Goal: Information Seeking & Learning: Learn about a topic

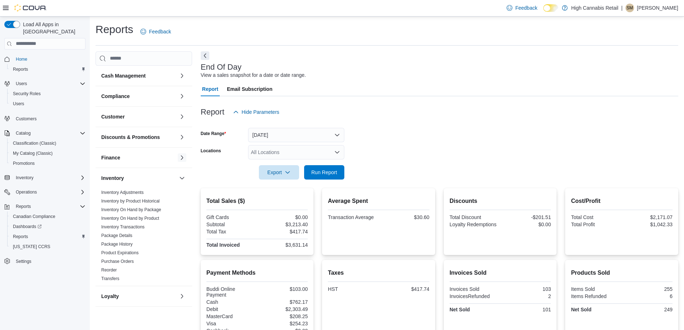
click at [172, 156] on div "Finance" at bounding box center [143, 158] width 97 height 20
click at [178, 158] on button "button" at bounding box center [182, 157] width 9 height 9
click at [178, 159] on button "button" at bounding box center [182, 157] width 9 height 9
click at [178, 138] on button "button" at bounding box center [182, 137] width 9 height 9
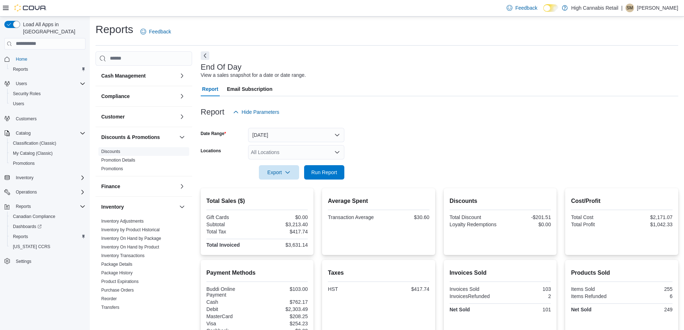
click at [131, 154] on span "Discounts" at bounding box center [143, 151] width 91 height 9
click at [114, 152] on link "Discounts" at bounding box center [110, 151] width 19 height 5
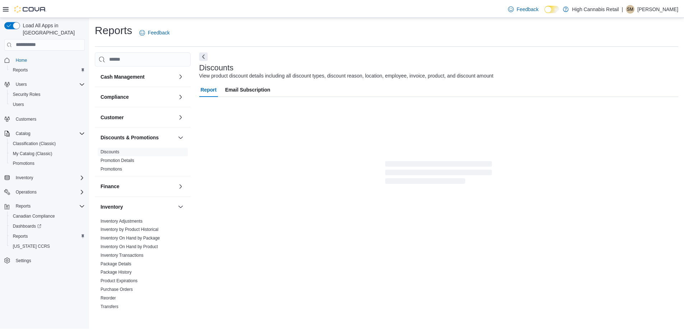
scroll to position [2, 0]
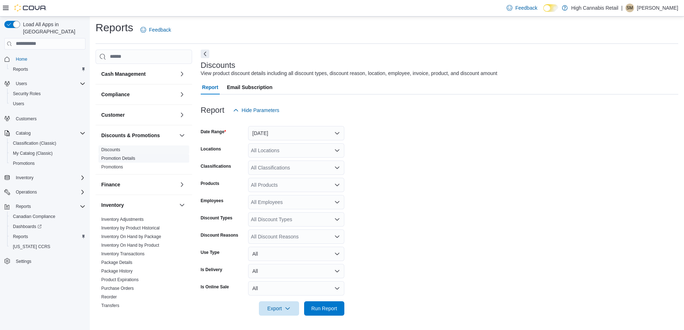
click at [128, 160] on link "Promotion Details" at bounding box center [118, 158] width 34 height 5
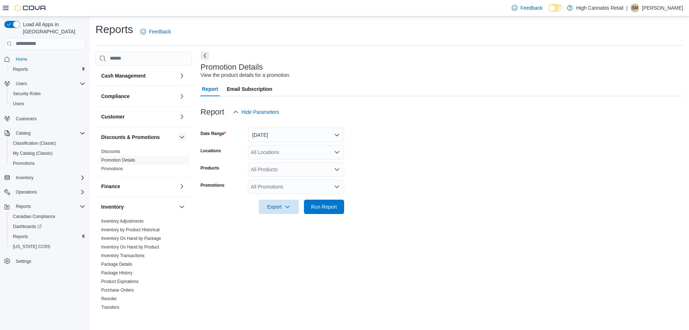
click at [179, 137] on button "button" at bounding box center [182, 137] width 9 height 9
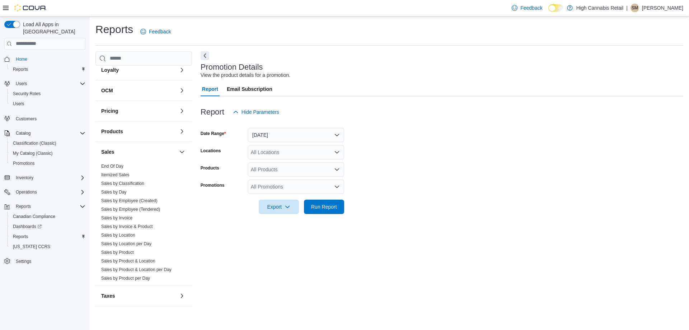
scroll to position [226, 0]
click at [178, 295] on button "button" at bounding box center [182, 295] width 9 height 9
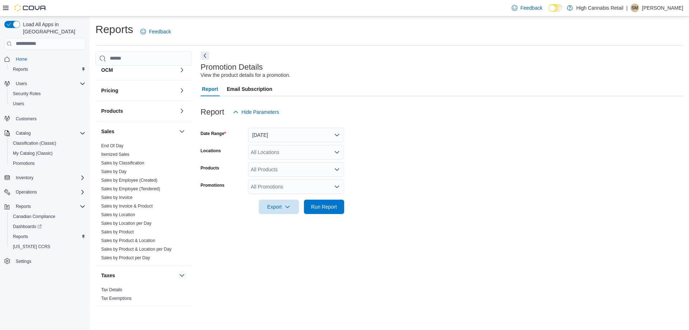
click at [178, 278] on button "button" at bounding box center [182, 275] width 9 height 9
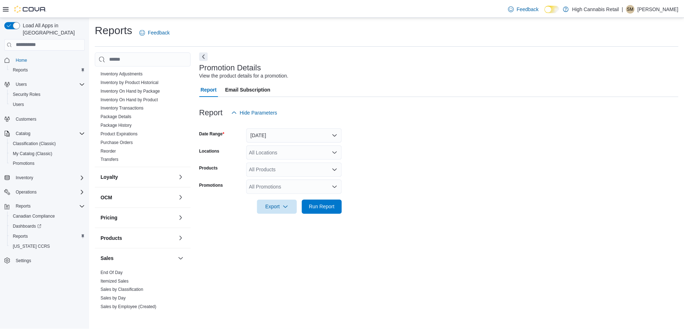
scroll to position [119, 0]
click at [178, 201] on button "button" at bounding box center [182, 197] width 9 height 9
click at [178, 179] on button "button" at bounding box center [182, 177] width 9 height 9
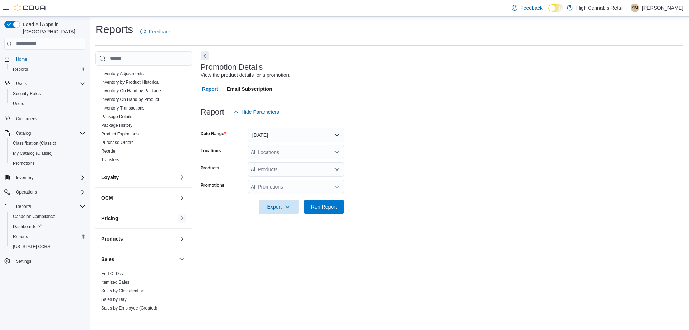
click at [179, 220] on button "button" at bounding box center [182, 218] width 9 height 9
click at [117, 231] on link "Price Sheet" at bounding box center [112, 232] width 22 height 5
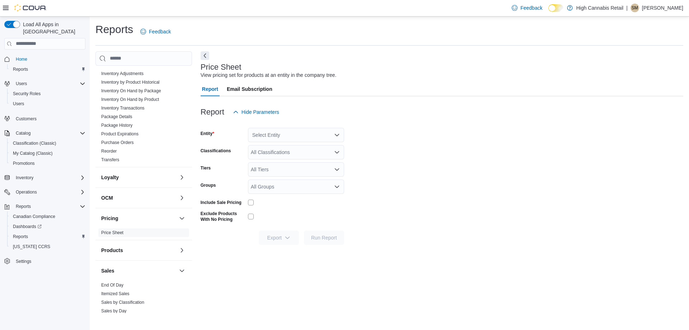
click at [278, 133] on div "Select Entity" at bounding box center [296, 135] width 96 height 14
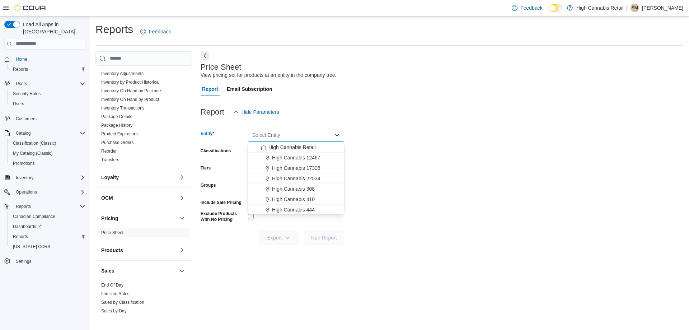
click at [285, 155] on span "High Cannabis 12467" at bounding box center [296, 157] width 48 height 7
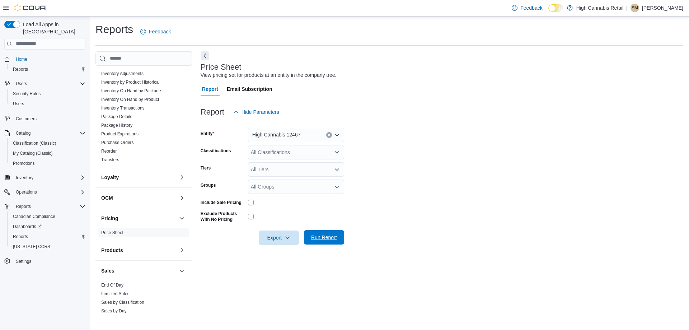
click at [323, 242] on span "Run Report" at bounding box center [324, 237] width 32 height 14
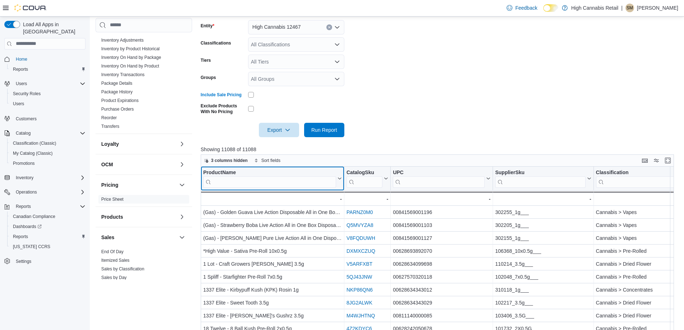
click at [251, 184] on input "search" at bounding box center [269, 181] width 133 height 11
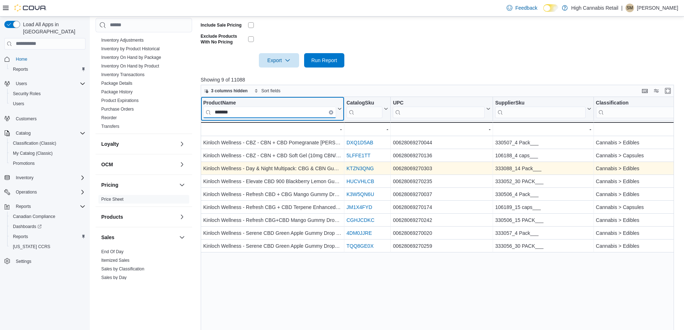
scroll to position [179, 0]
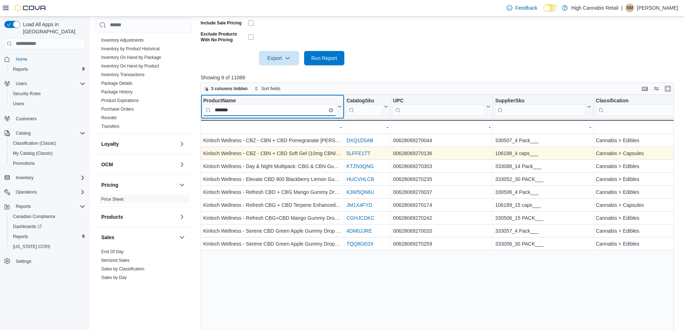
type input "*******"
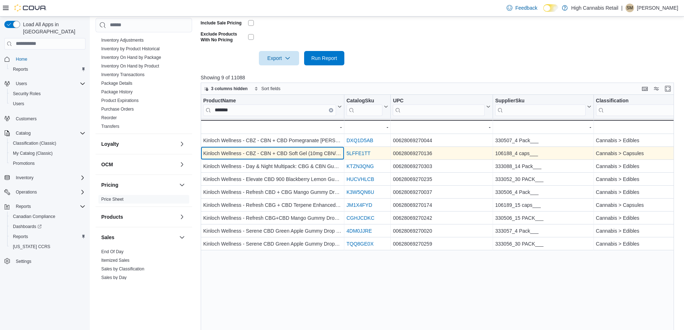
click at [245, 150] on div "Kinloch Wellness - CBZ - CBN + CBD Soft Gel (10mg CBN/20mg CBD) 4pk" at bounding box center [272, 153] width 139 height 9
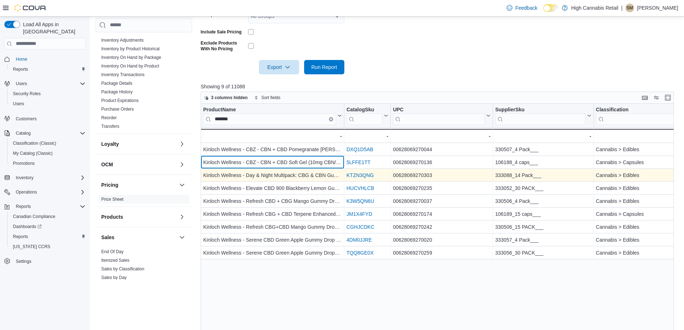
scroll to position [130, 0]
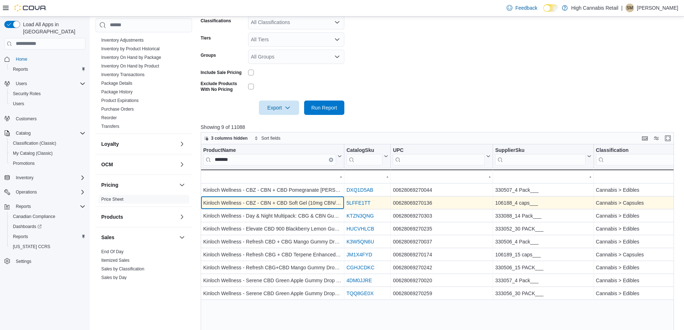
click at [234, 203] on div "Kinloch Wellness - CBZ - CBN + CBD Soft Gel (10mg CBN/20mg CBD) 4pk" at bounding box center [272, 202] width 139 height 9
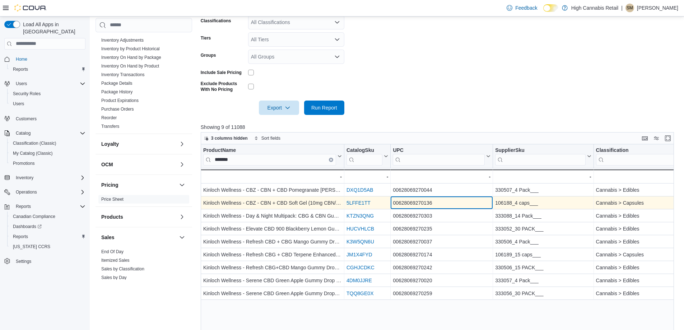
click at [430, 206] on div "00628069270136" at bounding box center [442, 202] width 98 height 9
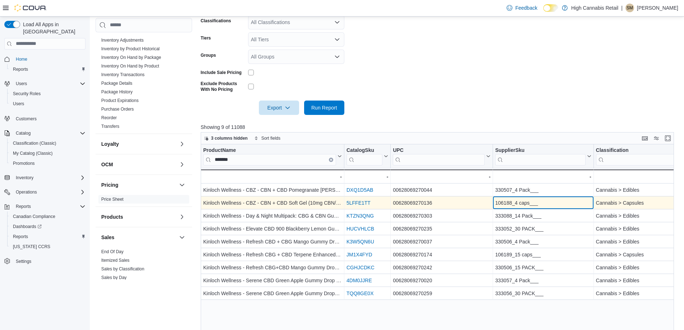
click at [546, 202] on div "106188_4 caps___" at bounding box center [543, 202] width 96 height 9
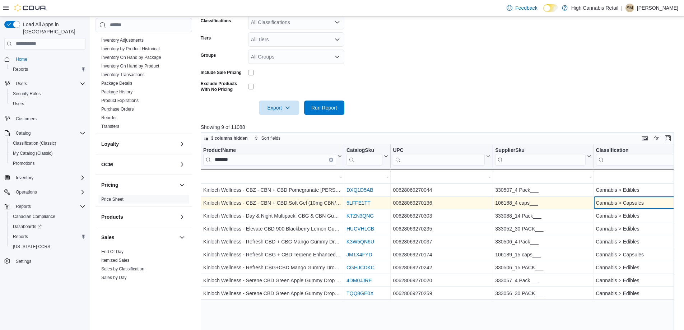
click at [617, 202] on div "Cannabis > Capsules" at bounding box center [656, 202] width 122 height 9
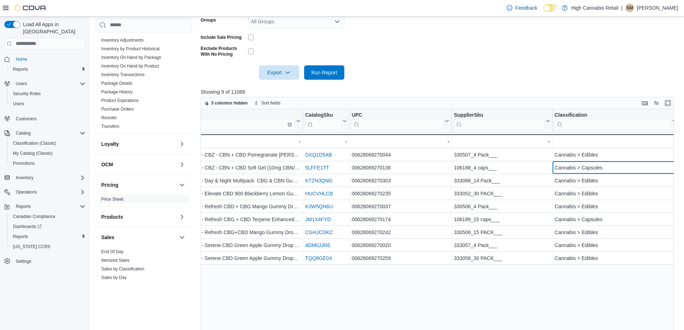
scroll to position [166, 0]
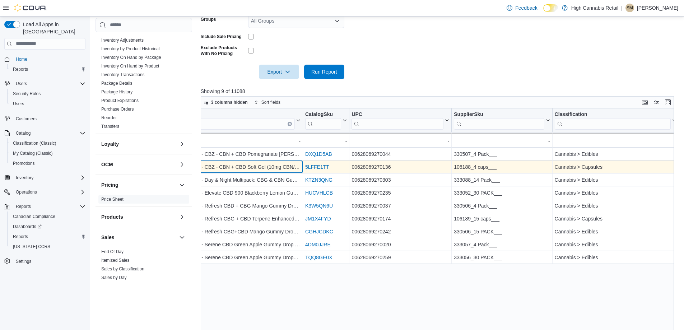
click at [285, 169] on div "Kinloch Wellness - CBZ - CBN + CBD Soft Gel (10mg CBN/20mg CBD) 4pk" at bounding box center [231, 167] width 139 height 9
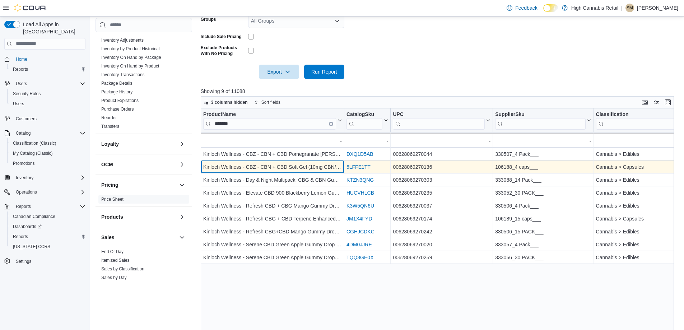
click at [285, 169] on div "Kinloch Wellness - CBZ - CBN + CBD Soft Gel (10mg CBN/20mg CBD) 4pk" at bounding box center [272, 167] width 139 height 9
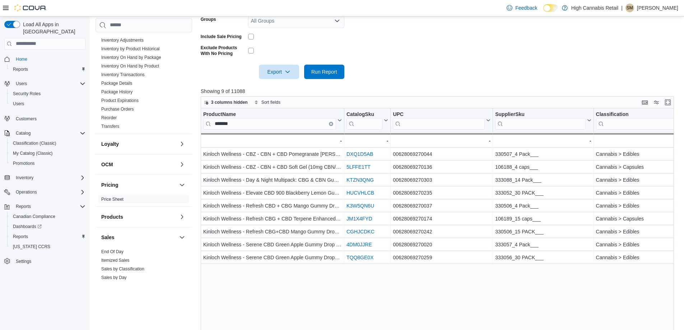
click at [306, 307] on div "ProductName ******* Click to view column header actions CatalogSku Click to vie…" at bounding box center [440, 234] width 478 height 252
click at [646, 111] on div "Classification" at bounding box center [653, 114] width 116 height 7
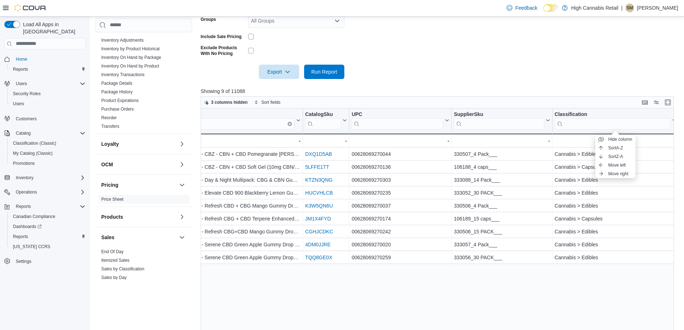
click at [634, 302] on div "ProductName ******* Click to view column header actions CatalogSku Click to vie…" at bounding box center [440, 234] width 478 height 252
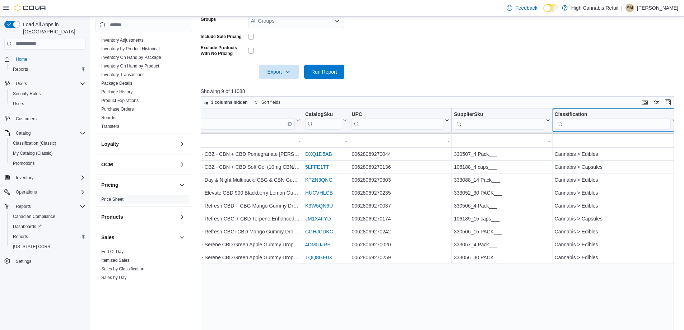
click at [632, 116] on div "Classification" at bounding box center [612, 114] width 116 height 7
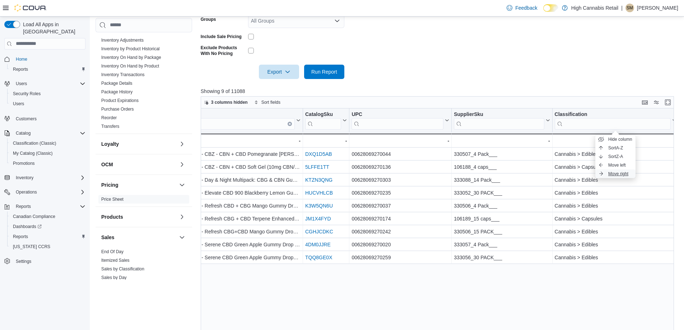
click at [621, 173] on span "Move right" at bounding box center [618, 174] width 20 height 6
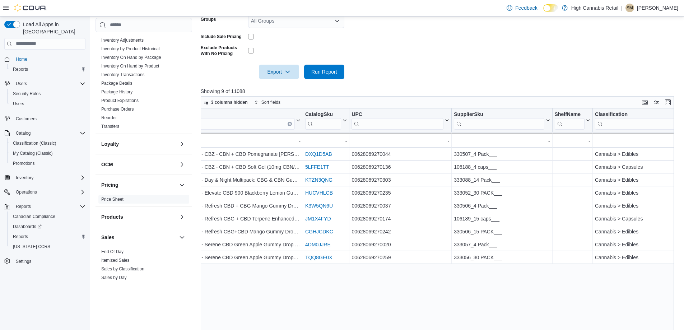
scroll to position [0, 81]
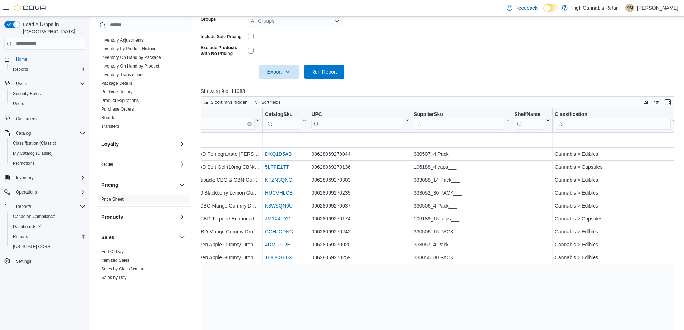
drag, startPoint x: 551, startPoint y: 132, endPoint x: 588, endPoint y: 139, distance: 37.3
click at [588, 139] on div "ProductName ******* Click to view column header actions CatalogSku Click to vie…" at bounding box center [440, 234] width 478 height 252
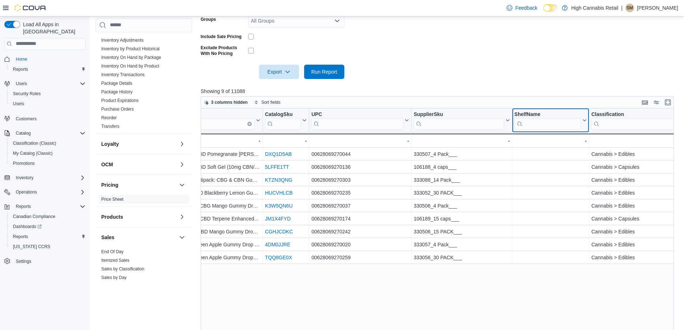
click at [579, 113] on div "ShelfName" at bounding box center [547, 114] width 66 height 7
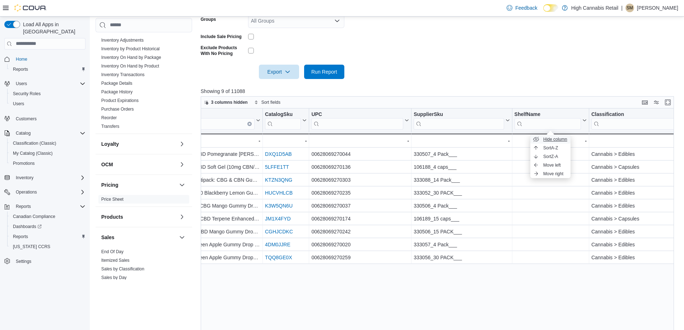
click at [565, 142] on button "Hide column" at bounding box center [550, 139] width 40 height 9
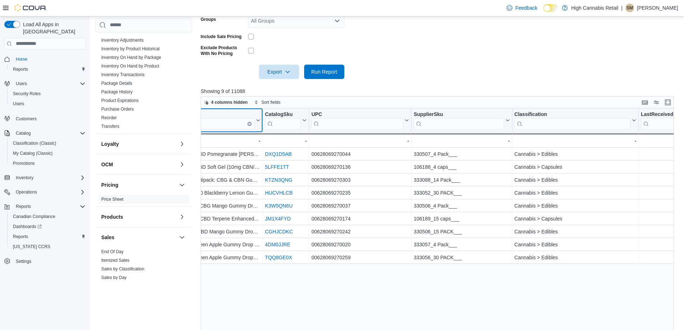
scroll to position [0, 0]
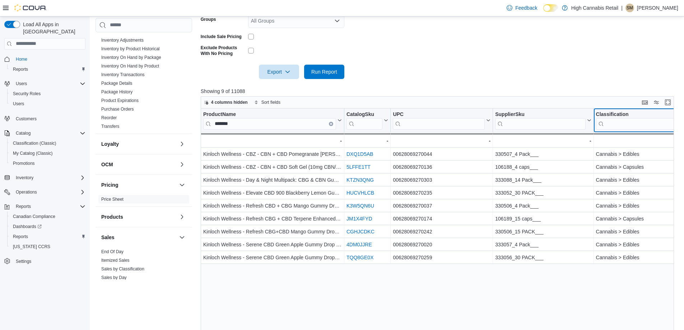
click at [622, 114] on div "Classification" at bounding box center [653, 114] width 116 height 7
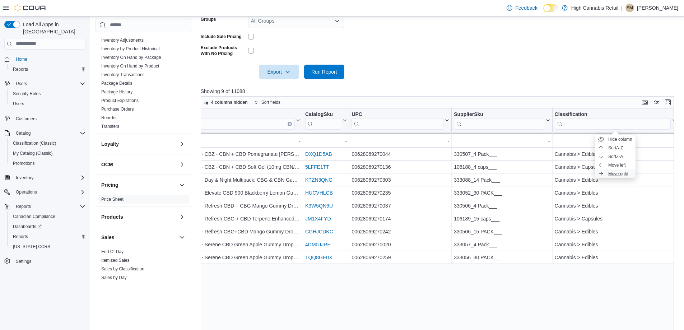
click at [630, 171] on button "Move right" at bounding box center [615, 173] width 40 height 9
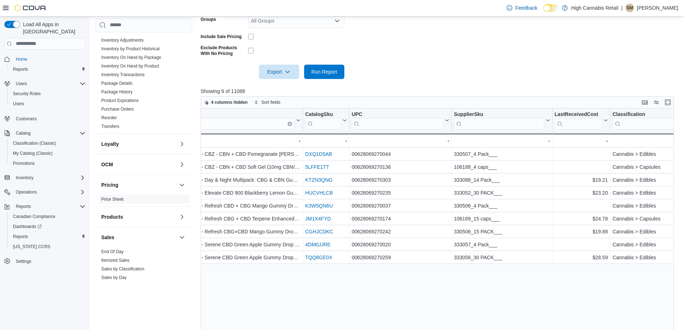
scroll to position [0, 99]
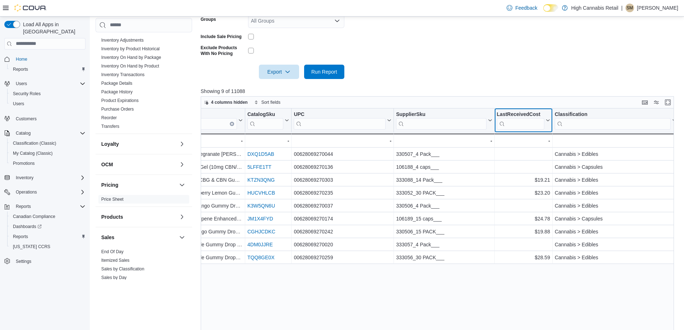
click at [525, 113] on div "LastReceivedCost" at bounding box center [519, 114] width 47 height 7
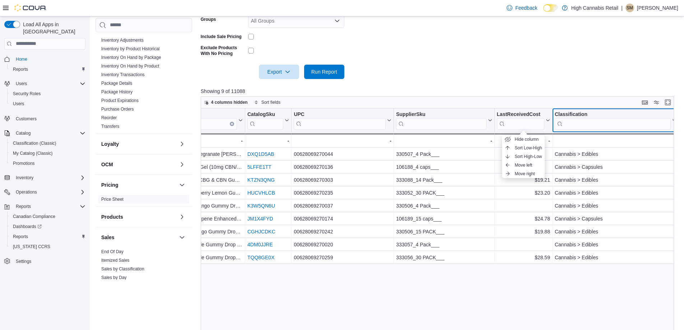
click at [592, 114] on div "Classification" at bounding box center [613, 114] width 116 height 7
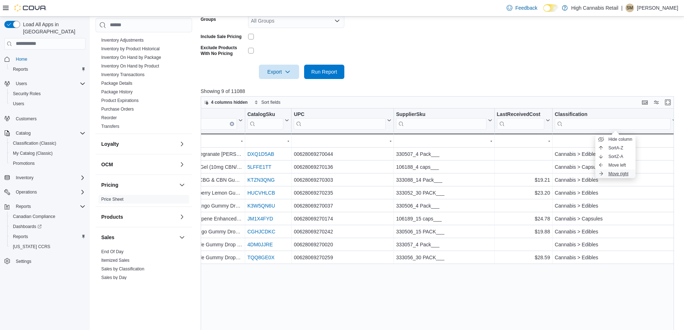
click at [617, 175] on span "Move right" at bounding box center [618, 174] width 20 height 6
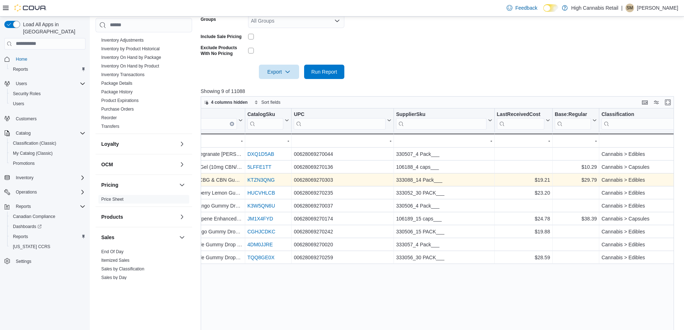
scroll to position [0, 146]
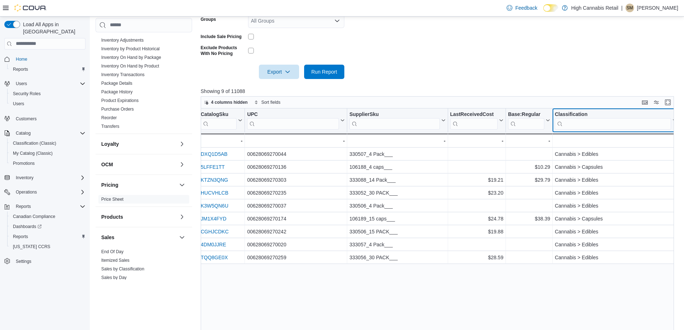
click at [571, 111] on div "Classification" at bounding box center [613, 114] width 116 height 7
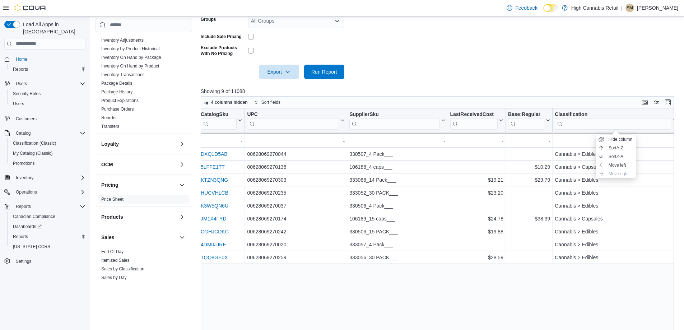
click at [501, 302] on div "ProductName ******* Click to view column header actions CatalogSku Click to vie…" at bounding box center [440, 234] width 478 height 252
click at [317, 108] on div "4 columns hidden Sort fields" at bounding box center [437, 102] width 473 height 12
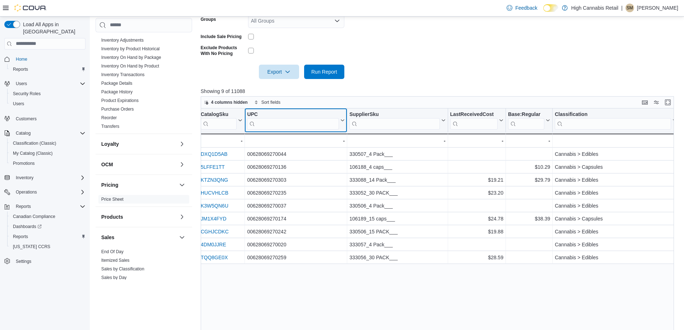
click at [315, 112] on div "UPC" at bounding box center [293, 114] width 92 height 7
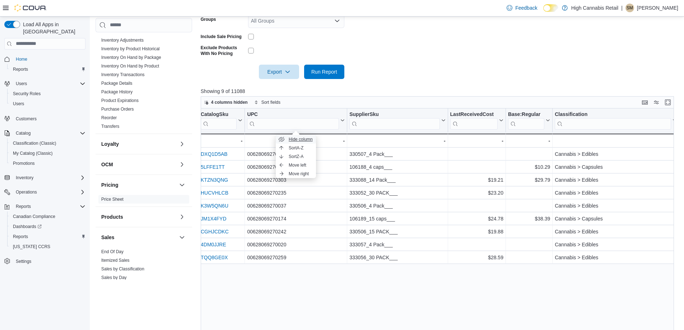
click at [305, 141] on span "Hide column" at bounding box center [301, 139] width 24 height 6
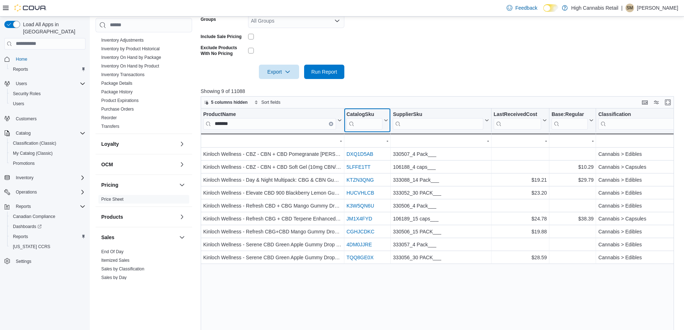
click at [376, 116] on div "CatalogSku" at bounding box center [364, 114] width 36 height 7
click at [380, 141] on span "Hide column" at bounding box center [372, 139] width 24 height 6
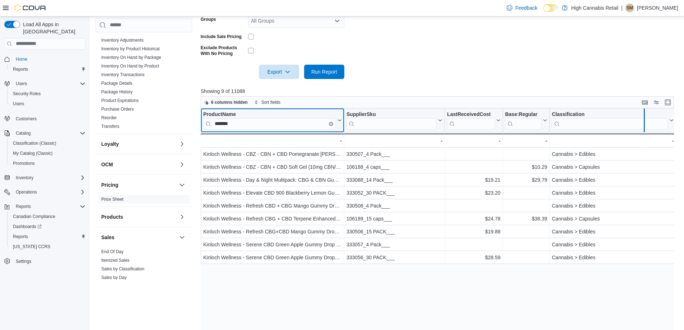
drag, startPoint x: 674, startPoint y: 111, endPoint x: 643, endPoint y: 111, distance: 30.9
click at [643, 111] on div at bounding box center [643, 120] width 3 height 24
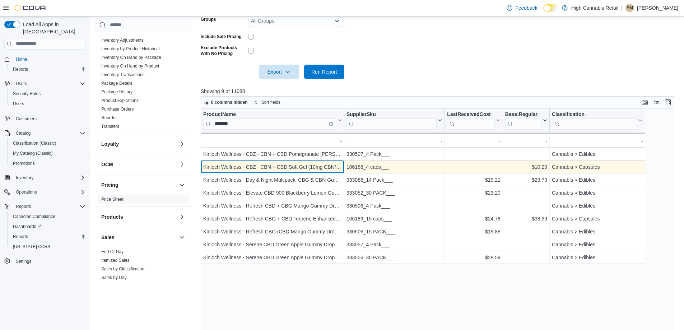
click at [248, 165] on div "Kinloch Wellness - CBZ - CBN + CBD Soft Gel (10mg CBN/20mg CBD) 4pk" at bounding box center [272, 167] width 139 height 9
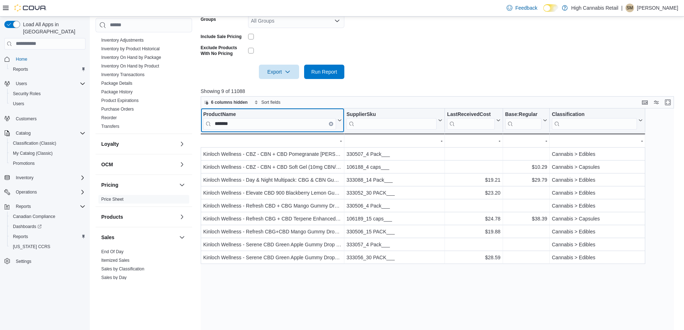
click at [331, 122] on button "Clear input" at bounding box center [331, 124] width 4 height 4
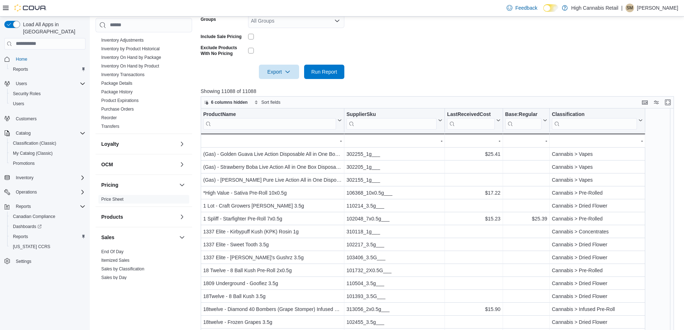
click at [398, 70] on form "Entity High Cannabis 12467 Classifications All Classifications Tiers All Tiers …" at bounding box center [440, 16] width 478 height 126
click at [340, 121] on icon at bounding box center [339, 120] width 6 height 4
click at [275, 155] on span "Sort Z-A" at bounding box center [272, 157] width 15 height 6
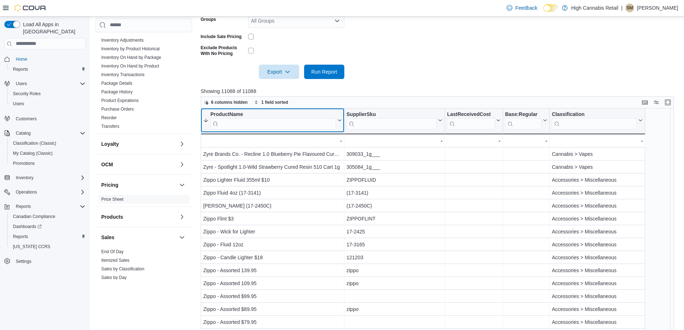
click at [340, 119] on icon at bounding box center [339, 120] width 6 height 4
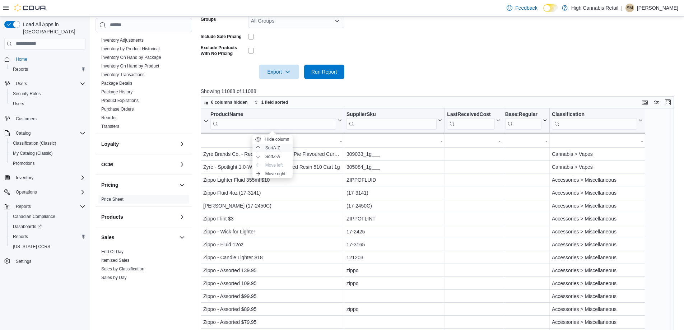
click at [279, 150] on span "Sort A-Z" at bounding box center [272, 148] width 15 height 6
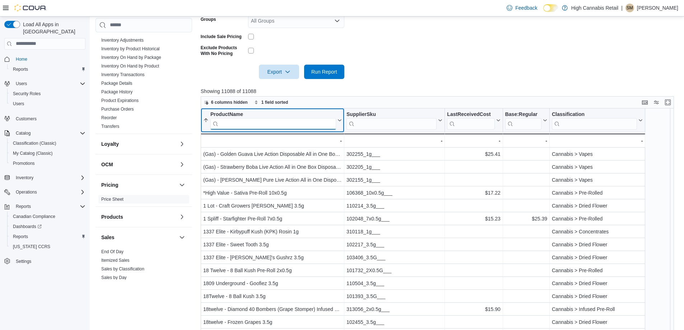
click at [279, 124] on input "search" at bounding box center [273, 123] width 126 height 11
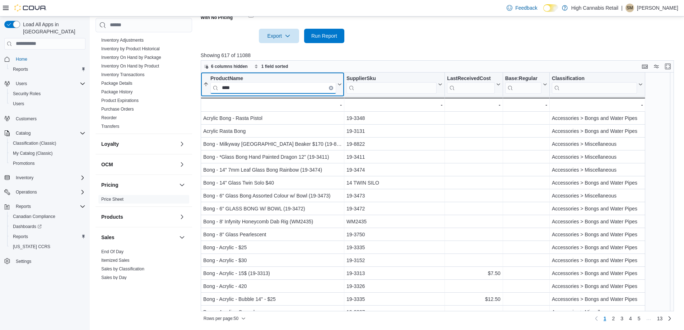
type input "****"
click at [332, 89] on button "Clear input" at bounding box center [331, 88] width 4 height 4
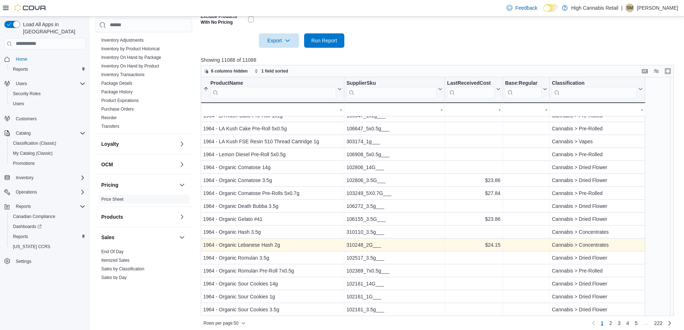
scroll to position [202, 0]
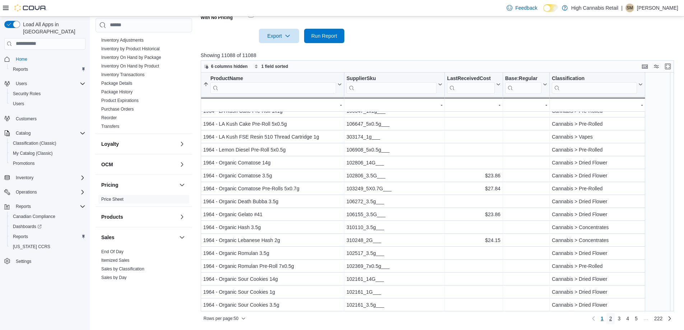
click at [615, 315] on link "2" at bounding box center [610, 318] width 9 height 11
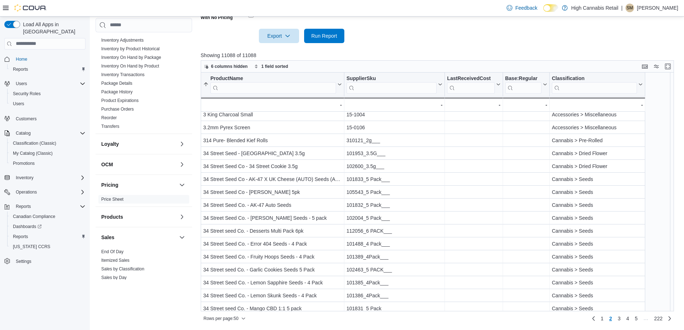
scroll to position [446, 0]
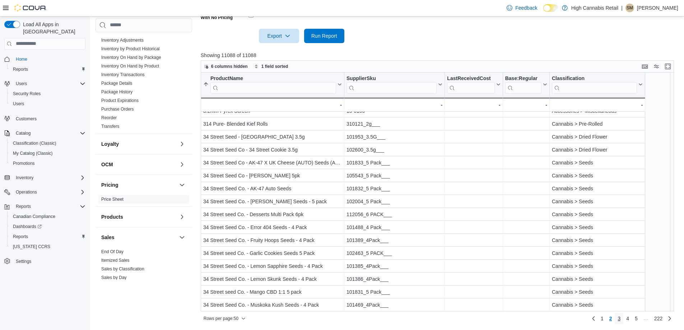
click at [623, 319] on link "3" at bounding box center [618, 318] width 9 height 11
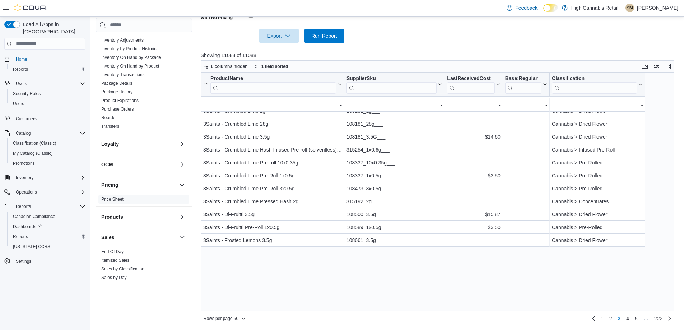
scroll to position [0, 0]
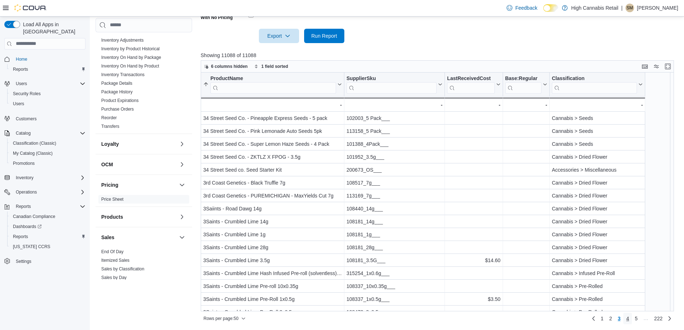
click at [632, 320] on link "4" at bounding box center [627, 318] width 9 height 11
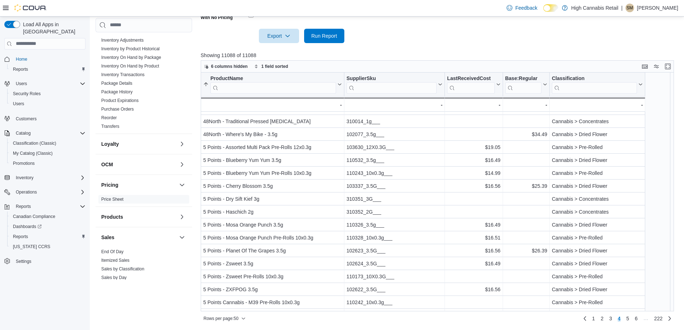
scroll to position [108, 0]
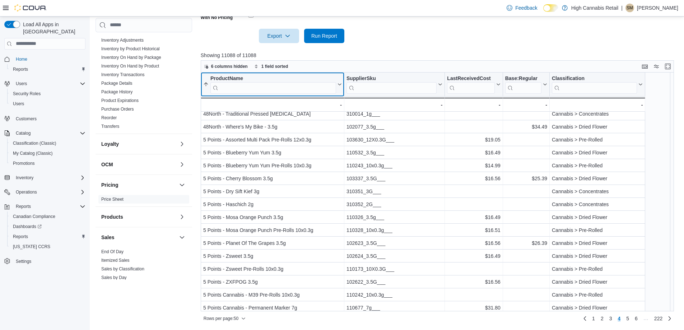
click at [224, 85] on input "search" at bounding box center [273, 87] width 126 height 11
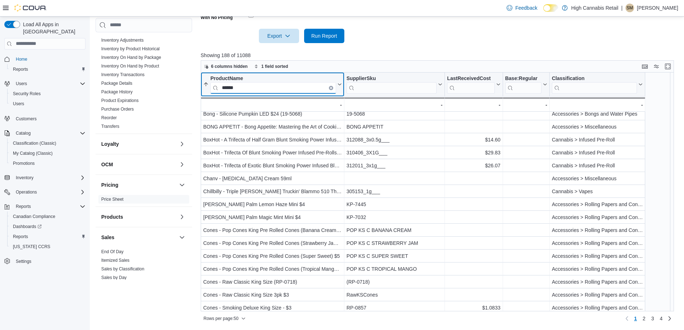
type input "*******"
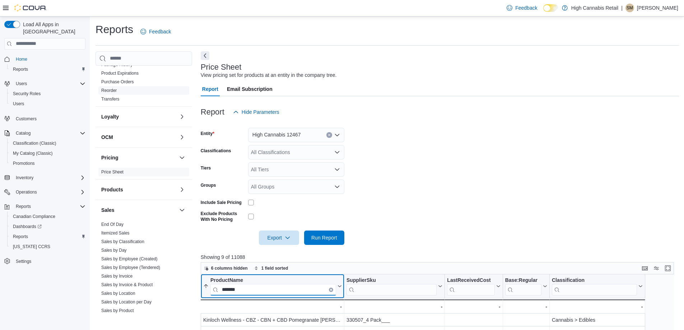
scroll to position [238, 0]
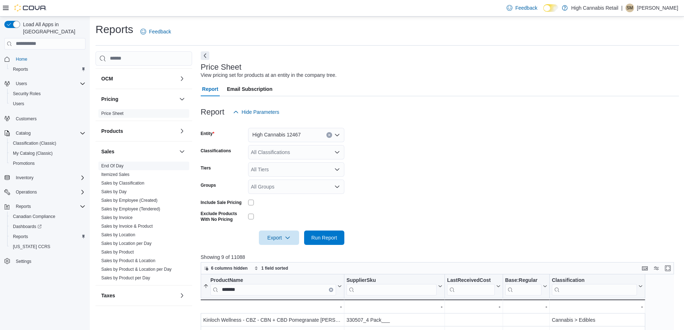
click at [117, 167] on link "End Of Day" at bounding box center [112, 165] width 22 height 5
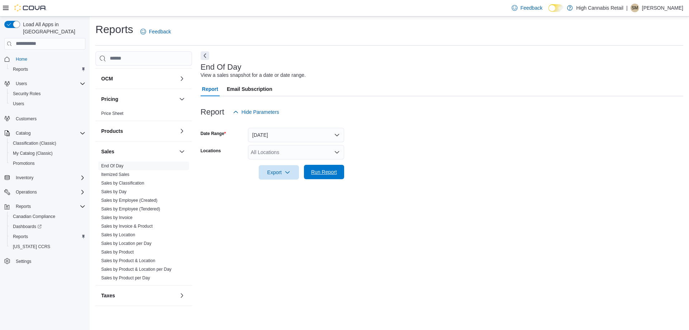
click at [331, 178] on span "Run Report" at bounding box center [324, 172] width 32 height 14
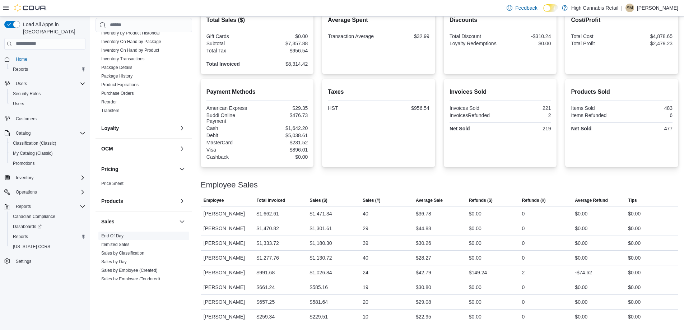
scroll to position [130, 0]
click at [178, 172] on button "button" at bounding box center [182, 173] width 9 height 9
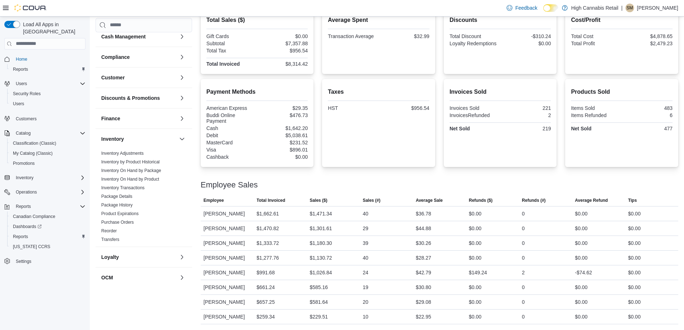
scroll to position [0, 0]
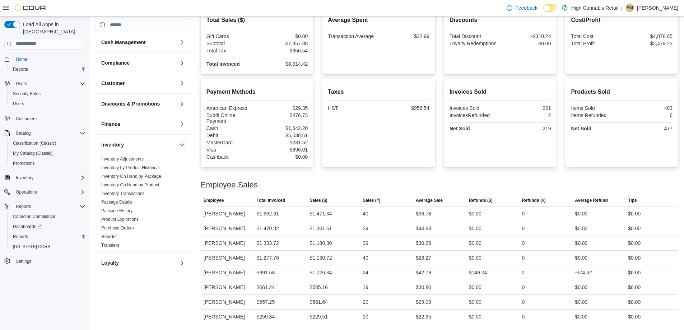
click at [178, 145] on button "button" at bounding box center [182, 144] width 9 height 9
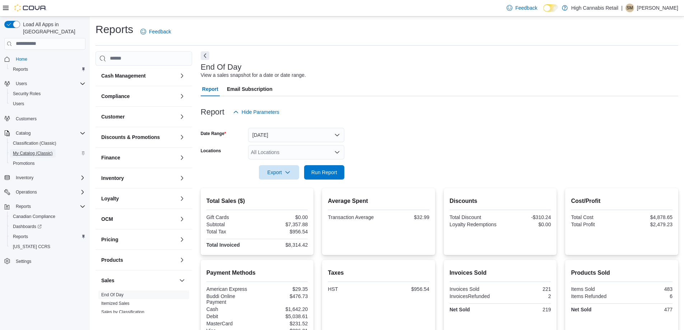
click at [22, 150] on span "My Catalog (Classic)" at bounding box center [33, 153] width 40 height 6
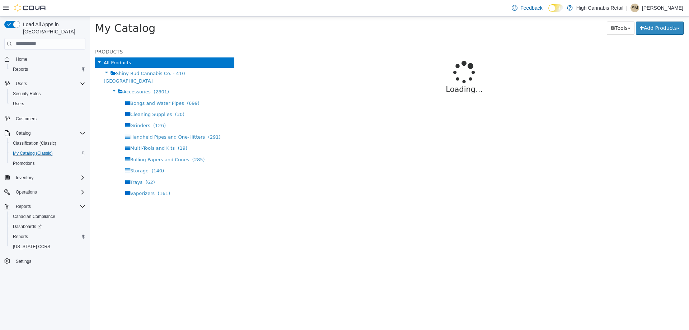
select select "**********"
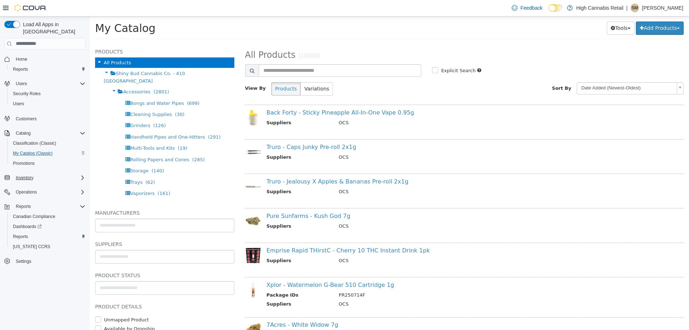
click at [82, 175] on icon "Complex example" at bounding box center [83, 178] width 6 height 6
click at [81, 175] on icon "Complex example" at bounding box center [83, 178] width 6 height 6
click at [23, 66] on span "Reports" at bounding box center [20, 69] width 15 height 6
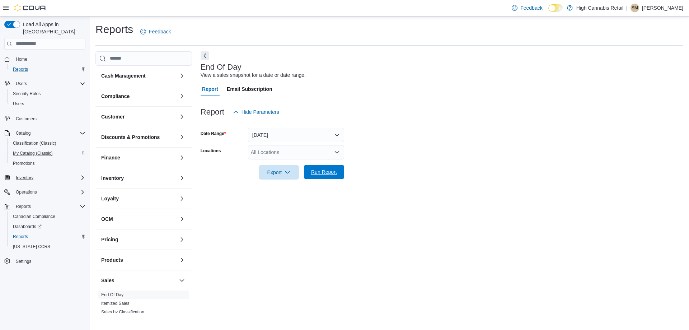
click at [324, 177] on span "Run Report" at bounding box center [324, 172] width 32 height 14
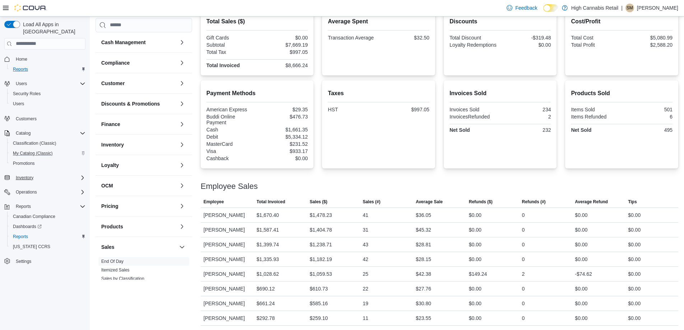
scroll to position [181, 0]
